Goal: Contribute content

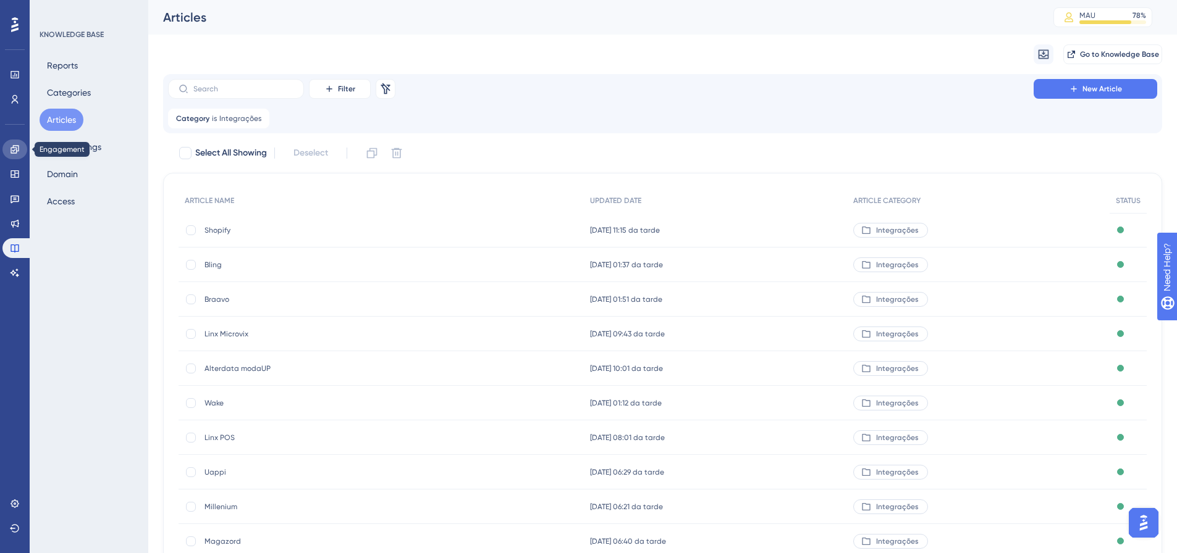
click at [12, 145] on icon at bounding box center [15, 150] width 10 height 10
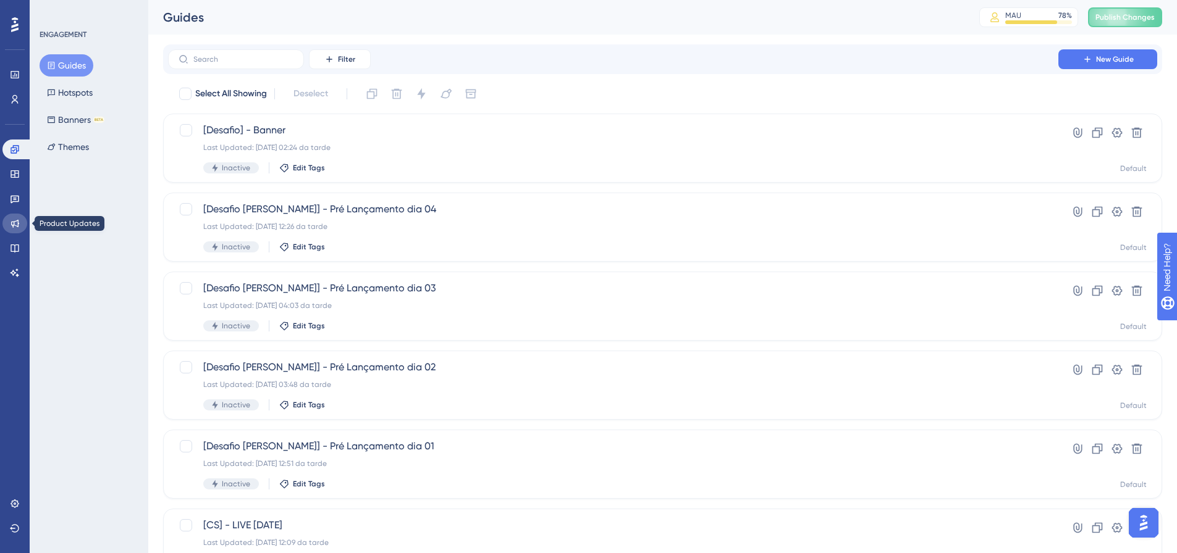
click at [9, 224] on link at bounding box center [14, 224] width 25 height 20
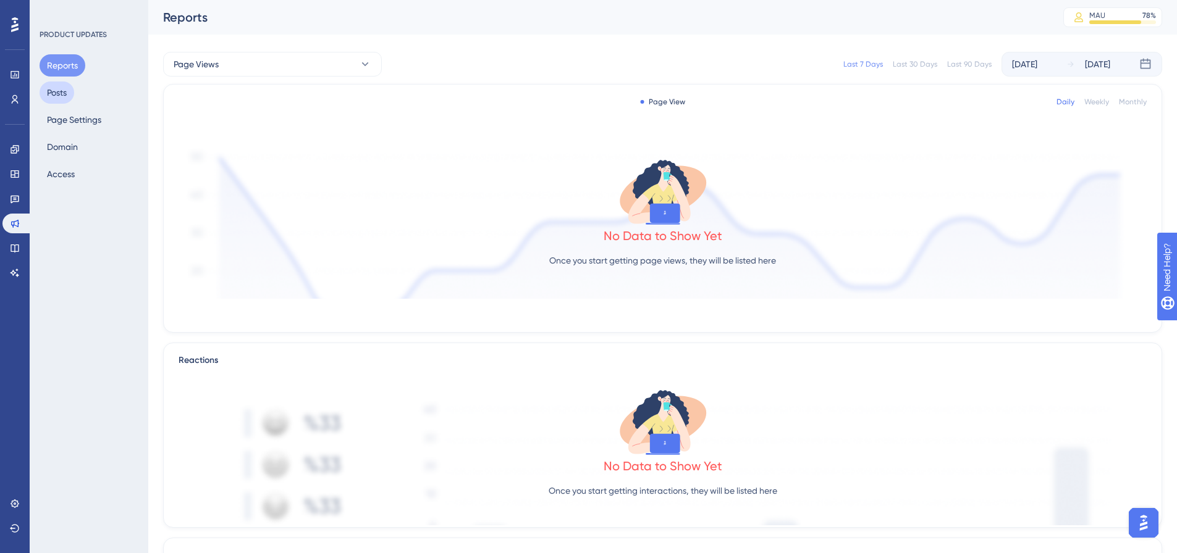
click at [62, 99] on button "Posts" at bounding box center [57, 93] width 35 height 22
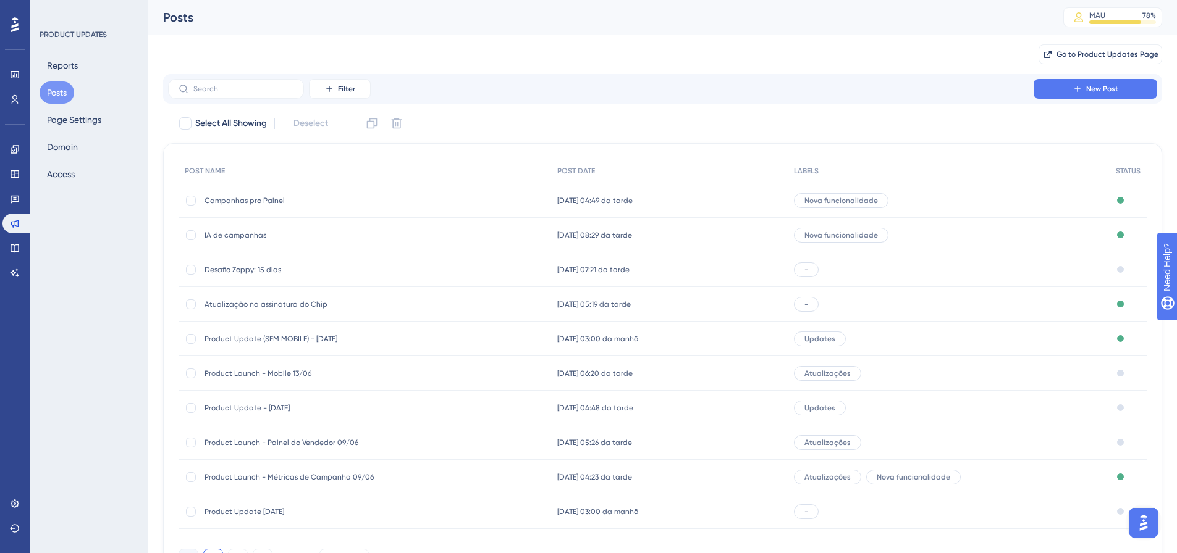
click at [236, 264] on div "Desafio Zoppy: 15 dias Desafio Zoppy: 15 dias" at bounding box center [303, 270] width 198 height 35
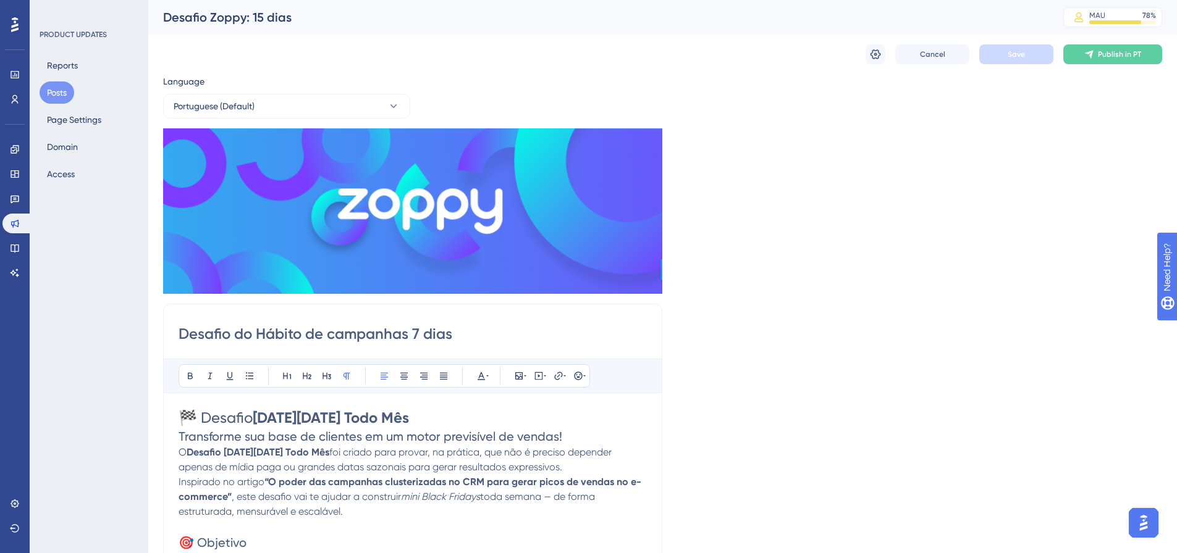
click at [261, 22] on div "Desafio Zoppy: 15 dias" at bounding box center [597, 17] width 869 height 17
click at [275, 10] on div "Desafio Zoppy: 15 dias" at bounding box center [597, 17] width 869 height 17
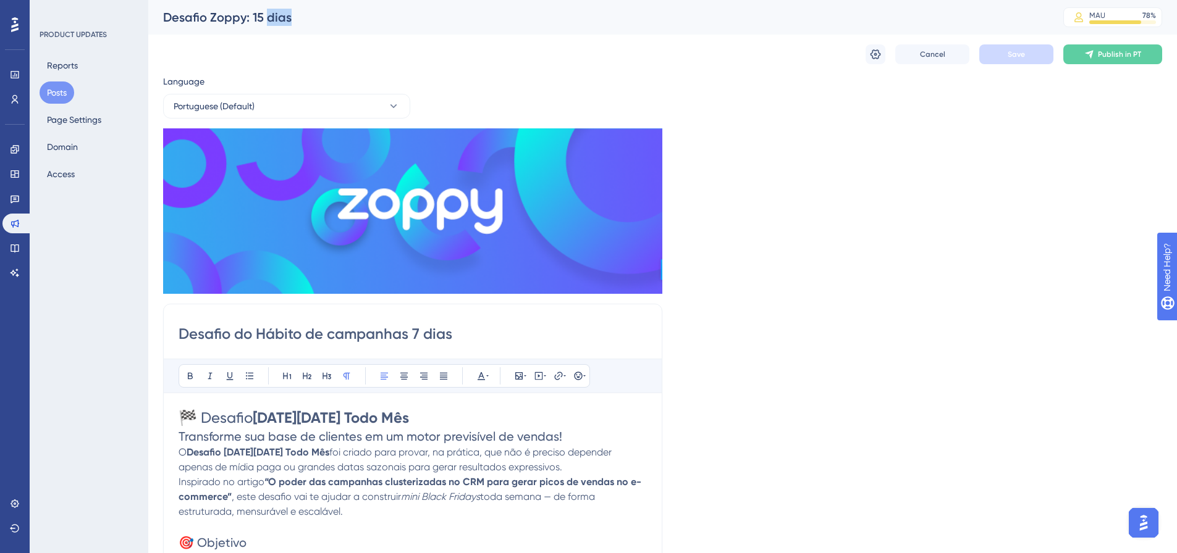
click at [275, 10] on div "Desafio Zoppy: 15 dias" at bounding box center [597, 17] width 869 height 17
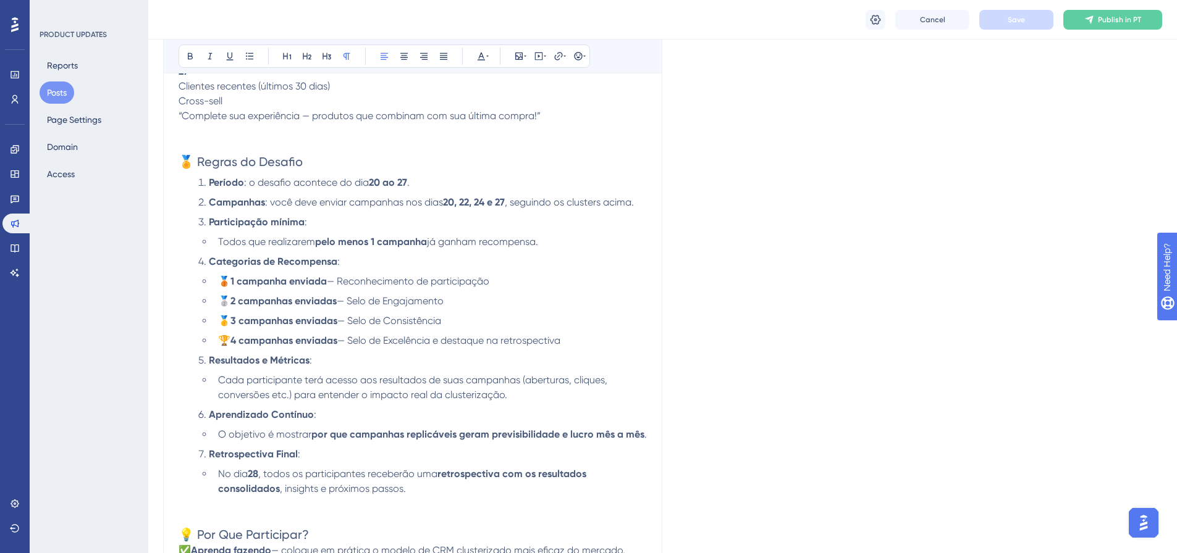
scroll to position [825, 0]
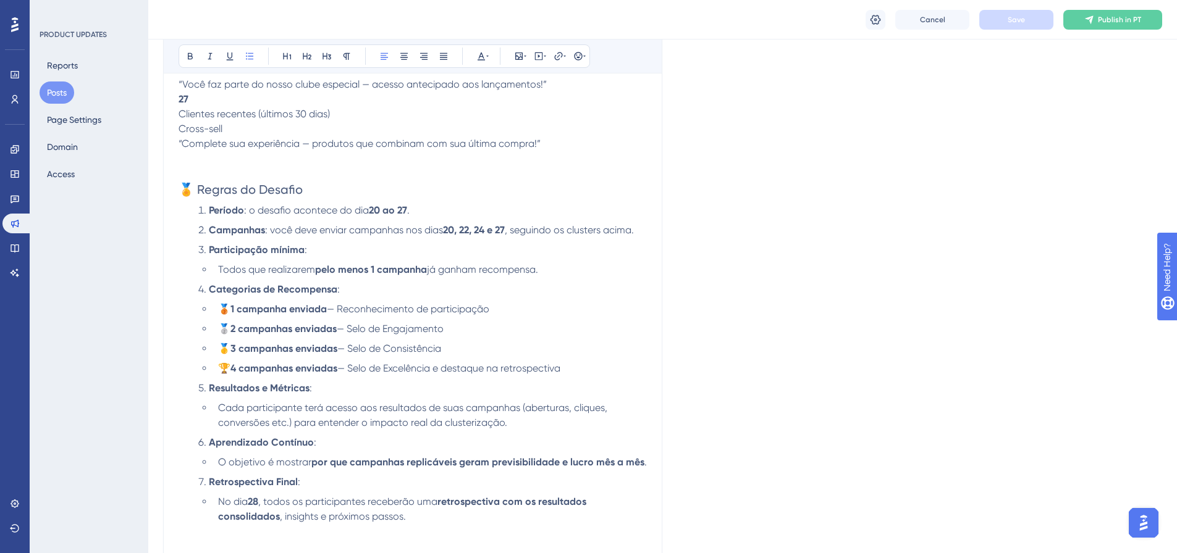
click at [597, 372] on li "🏆 4 campanhas enviadas — Selo de Excelência e destaque na retrospectiva" at bounding box center [430, 368] width 434 height 15
drag, startPoint x: 495, startPoint y: 308, endPoint x: 344, endPoint y: 307, distance: 151.3
click at [344, 307] on li "🥉 1 campanha enviada — Reconhecimento de participação" at bounding box center [430, 309] width 434 height 15
drag, startPoint x: 461, startPoint y: 326, endPoint x: 352, endPoint y: 331, distance: 109.4
click at [352, 331] on li "🥈 2 campanhas enviadas — Selo de Engajamento" at bounding box center [430, 329] width 434 height 15
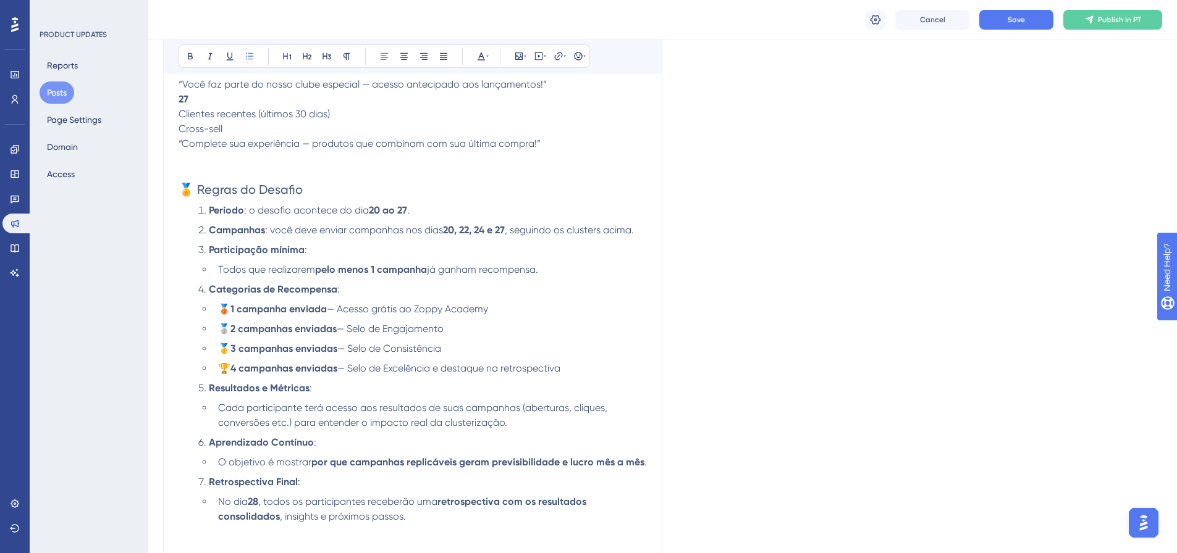
click at [402, 343] on span "— Selo de Consistência" at bounding box center [389, 349] width 104 height 12
drag, startPoint x: 450, startPoint y: 328, endPoint x: 357, endPoint y: 327, distance: 93.3
click at [352, 332] on span "— Selo de Engajamento" at bounding box center [390, 329] width 107 height 12
drag, startPoint x: 501, startPoint y: 308, endPoint x: 344, endPoint y: 313, distance: 157.0
click at [344, 313] on li "🥉 1 campanha enviada — Acesso grátis ao Zoppy Academy" at bounding box center [430, 309] width 434 height 15
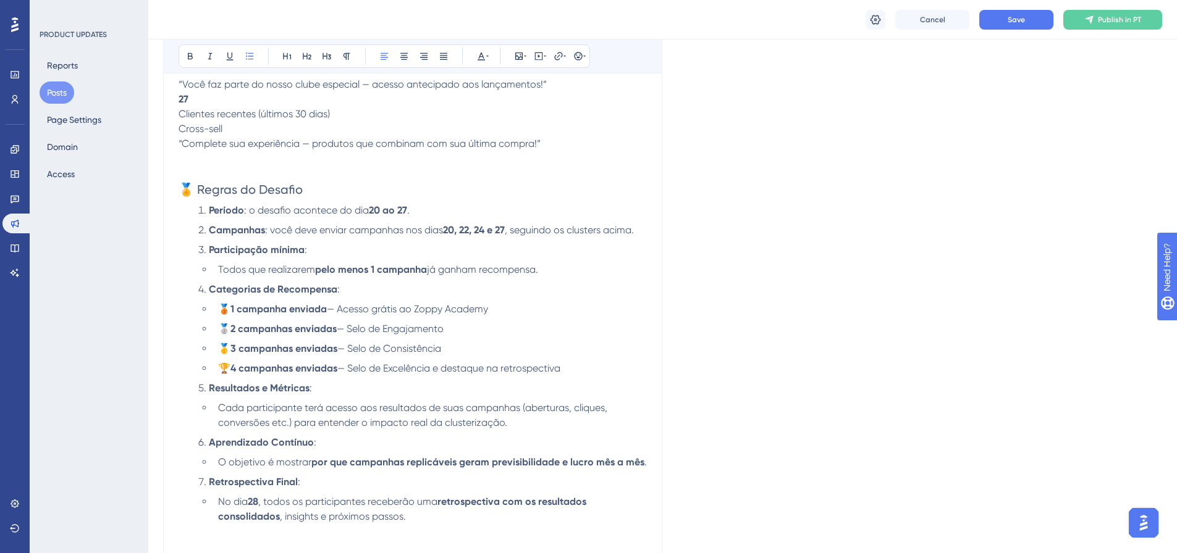
copy span "Acesso grátis ao Zoppy Academy"
drag, startPoint x: 451, startPoint y: 329, endPoint x: 356, endPoint y: 326, distance: 95.1
click at [356, 326] on li "🥈 2 campanhas enviadas — Selo de Engajamento" at bounding box center [430, 329] width 434 height 15
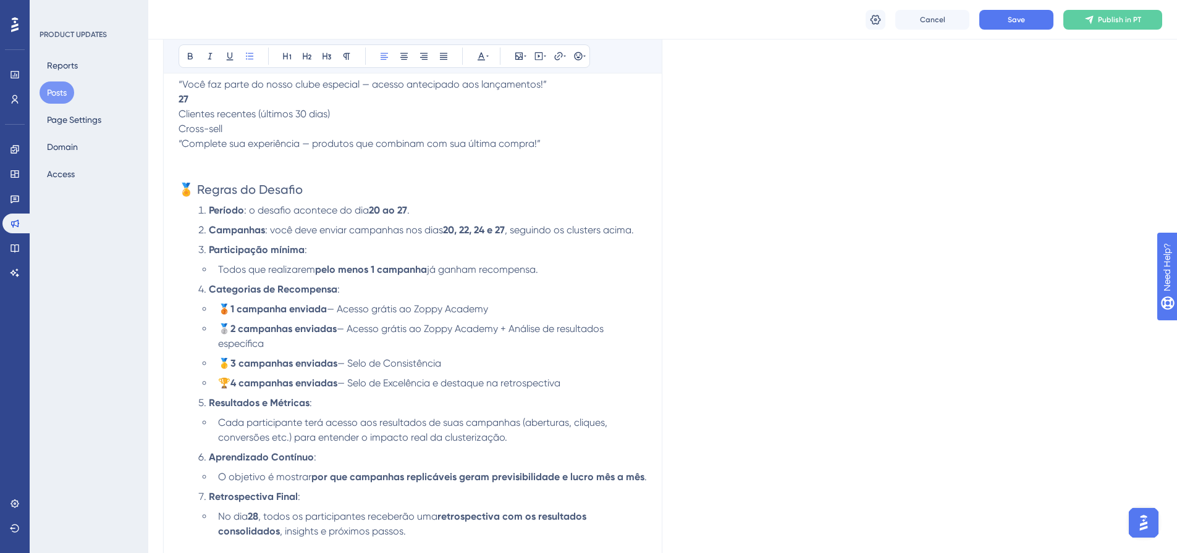
drag, startPoint x: 295, startPoint y: 345, endPoint x: 353, endPoint y: 328, distance: 59.8
click at [353, 328] on li "🥈 2 campanhas enviadas — Acesso grátis ao Zoppy Academy + Análise de resultados…" at bounding box center [430, 337] width 434 height 30
copy span "Acesso grátis ao Zoppy Academy + Análise de resultados específica"
drag, startPoint x: 447, startPoint y: 366, endPoint x: 355, endPoint y: 368, distance: 91.4
click at [355, 368] on span "— Selo de Consistência" at bounding box center [389, 364] width 104 height 12
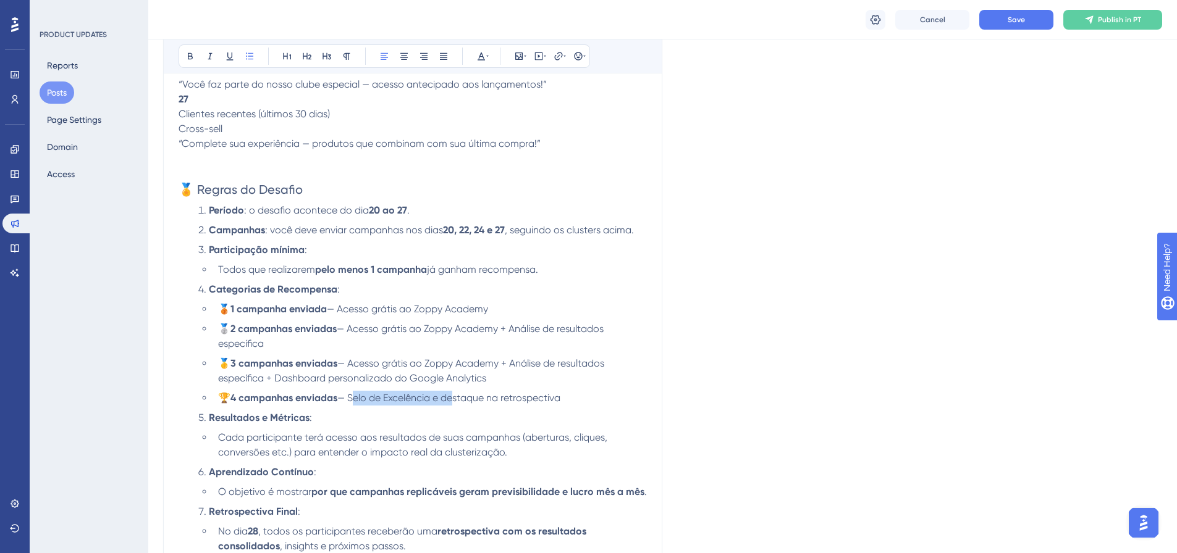
drag, startPoint x: 355, startPoint y: 398, endPoint x: 455, endPoint y: 393, distance: 99.6
click at [455, 393] on span "— Selo de Excelência e destaque na retrospectiva" at bounding box center [448, 398] width 223 height 12
drag, startPoint x: 500, startPoint y: 363, endPoint x: 356, endPoint y: 364, distance: 144.5
click at [356, 364] on span "— Acesso grátis ao Zoppy Academy + Análise de resultados específica + Dashboard…" at bounding box center [412, 371] width 388 height 27
copy span "Acesso grátis ao Zoppy Academy"
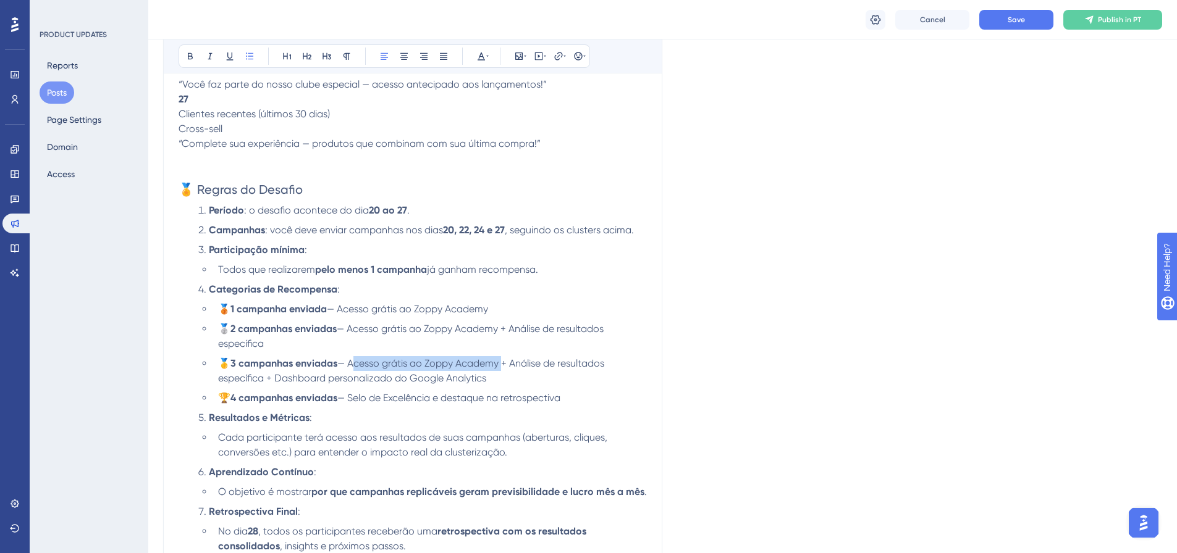
drag, startPoint x: 354, startPoint y: 397, endPoint x: 568, endPoint y: 393, distance: 214.4
click at [560, 393] on span "— Selo de Excelência e destaque na retrospectiva" at bounding box center [448, 398] width 223 height 12
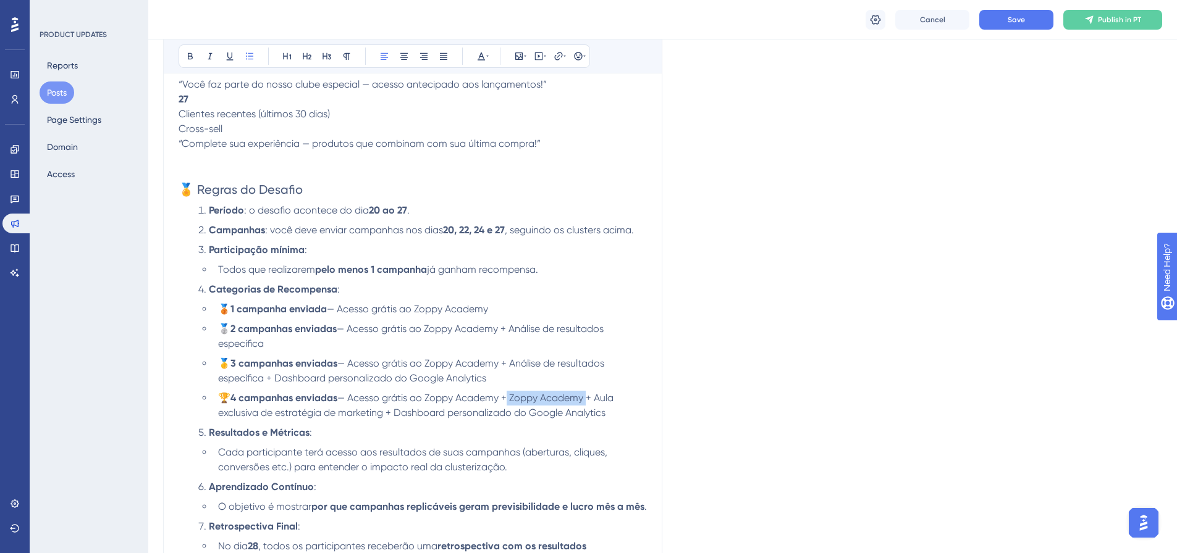
drag, startPoint x: 508, startPoint y: 399, endPoint x: 589, endPoint y: 401, distance: 80.9
click at [589, 400] on span "— Acesso grátis ao Zoppy Academy + Zoppy Academy + Aula exclusiva de estratégia…" at bounding box center [417, 405] width 398 height 27
click at [508, 399] on span "— Acesso grátis ao Zoppy Academy + Aula exclusiva de estratégia de marketing + …" at bounding box center [428, 405] width 421 height 27
click at [550, 401] on span "— Acesso grátis ao Zoppy Academy + Aula exclusiva de estratégia de marketing + …" at bounding box center [427, 405] width 419 height 27
click at [280, 415] on span "— Acesso grátis ao Zoppy Academy + Aula exclusiva de estratégia de marketing + …" at bounding box center [427, 405] width 419 height 27
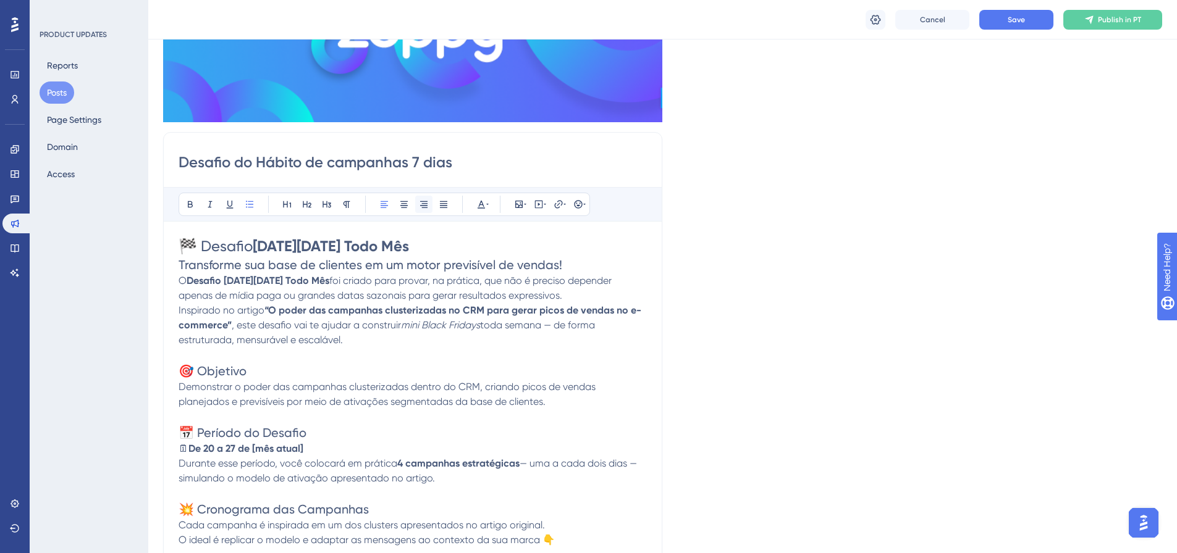
scroll to position [146, 0]
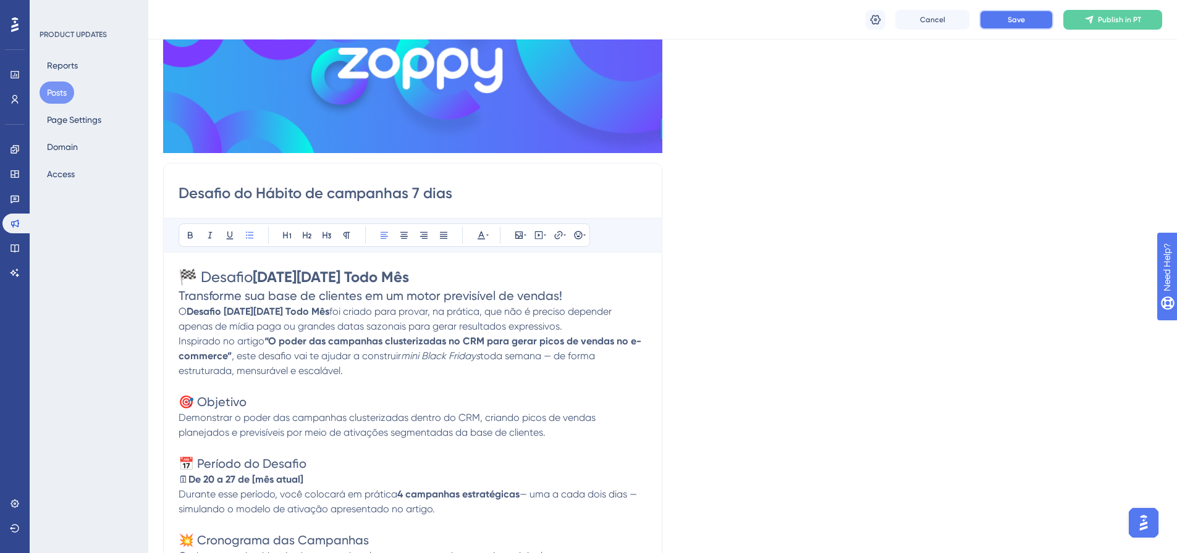
click at [1033, 19] on button "Save" at bounding box center [1016, 20] width 74 height 20
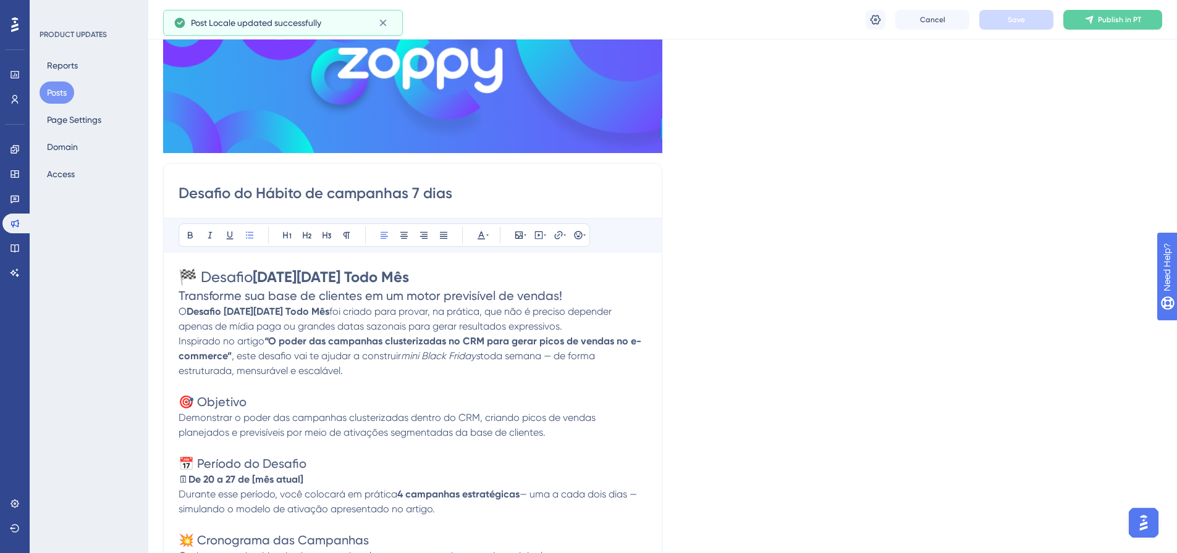
click at [443, 194] on input "Desafio do Hábito de campanhas 7 dias" at bounding box center [412, 193] width 468 height 20
click at [360, 201] on input "Desafio do Hábito de campanhas 7 dias" at bounding box center [412, 193] width 468 height 20
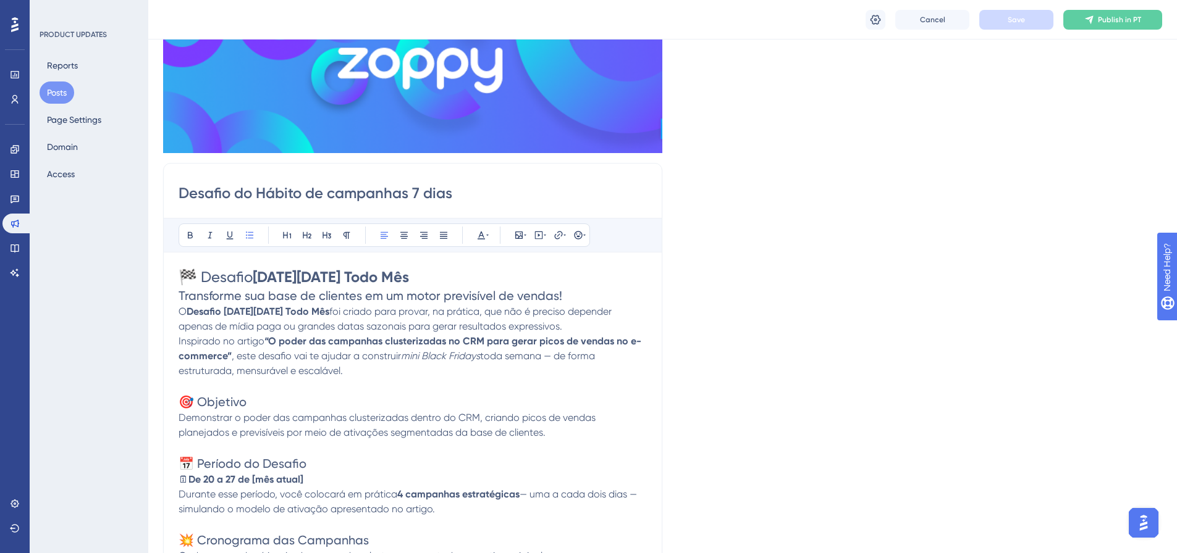
click at [360, 201] on input "Desafio do Hábito de campanhas 7 dias" at bounding box center [412, 193] width 468 height 20
paste input "ESAFIO 7 DIAS DE RESULTADO: O poder das campanhas para gerar picos de vend"
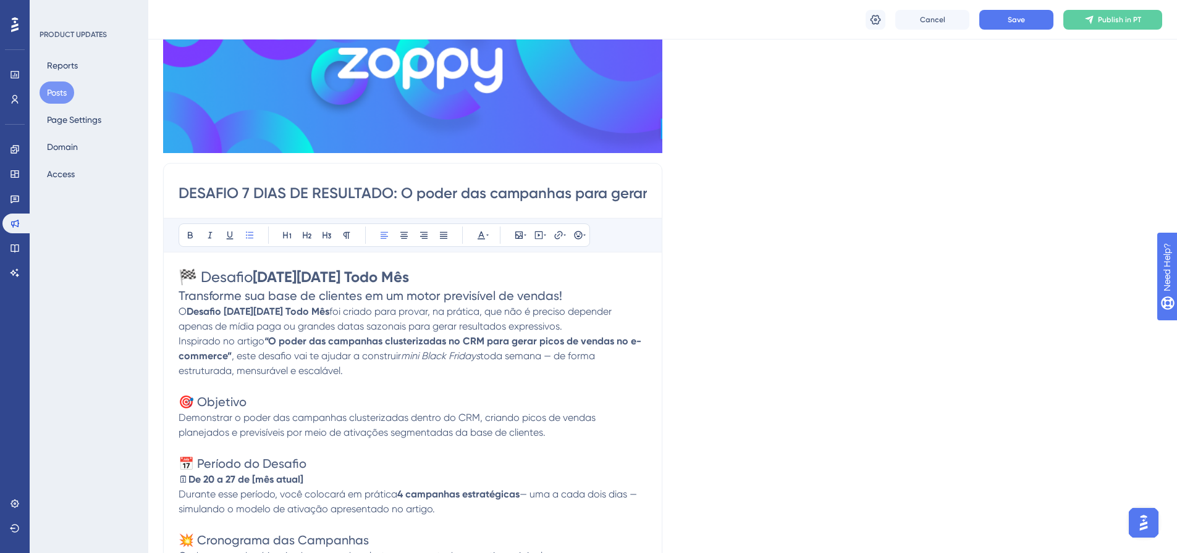
drag, startPoint x: 390, startPoint y: 195, endPoint x: 274, endPoint y: 244, distance: 126.8
click at [194, 185] on input "DESAFIO 7 DIAS DE RESULTADO: O poder das campanhas para gerar picos de vendas" at bounding box center [412, 193] width 468 height 20
type input "DESAFIO 7 DIAS DE RESULTADO: O poder das campanhas para gerar picos de vendas"
drag, startPoint x: 243, startPoint y: 187, endPoint x: 388, endPoint y: 185, distance: 145.8
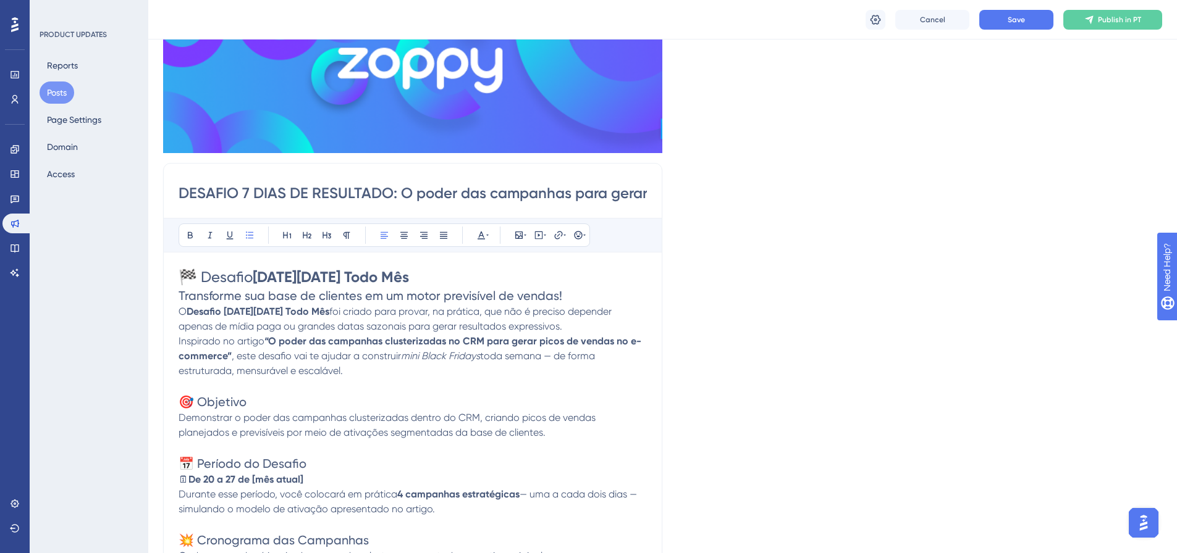
click at [388, 185] on input "DESAFIO 7 DIAS DE RESULTADO: O poder das campanhas para gerar picos de vendas" at bounding box center [412, 193] width 468 height 20
drag, startPoint x: 294, startPoint y: 269, endPoint x: 414, endPoint y: 269, distance: 120.4
click at [414, 269] on h1 "🏁 Desafio [DATE][DATE] Todo Mês" at bounding box center [412, 277] width 468 height 20
click at [363, 351] on span ", este desafio vai te ajudar a construir" at bounding box center [316, 356] width 169 height 12
